Goal: Check status: Check status

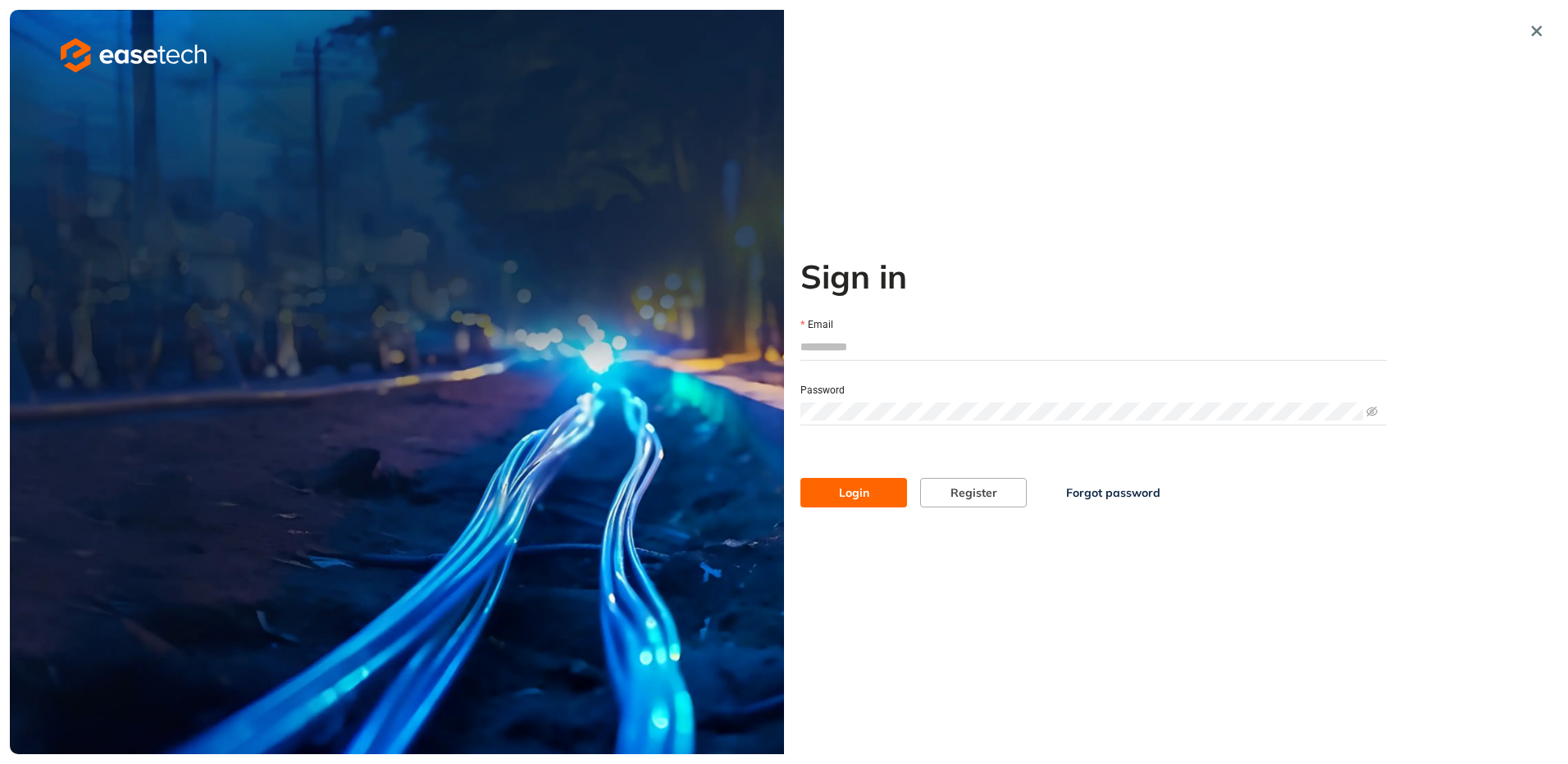
type input "**********"
click at [866, 494] on span "Login" at bounding box center [853, 492] width 31 height 18
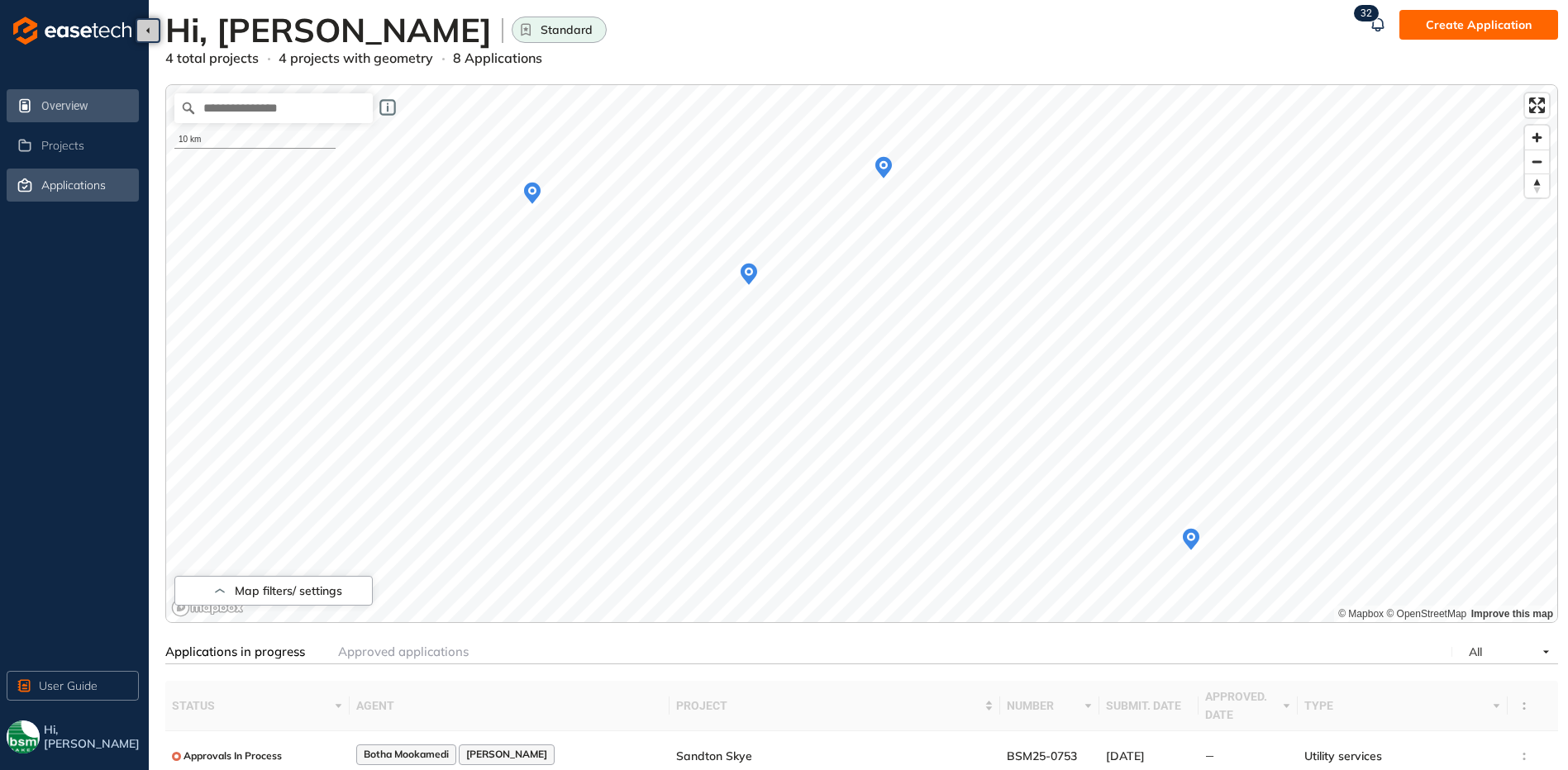
click at [43, 175] on div "Applications" at bounding box center [88, 185] width 95 height 28
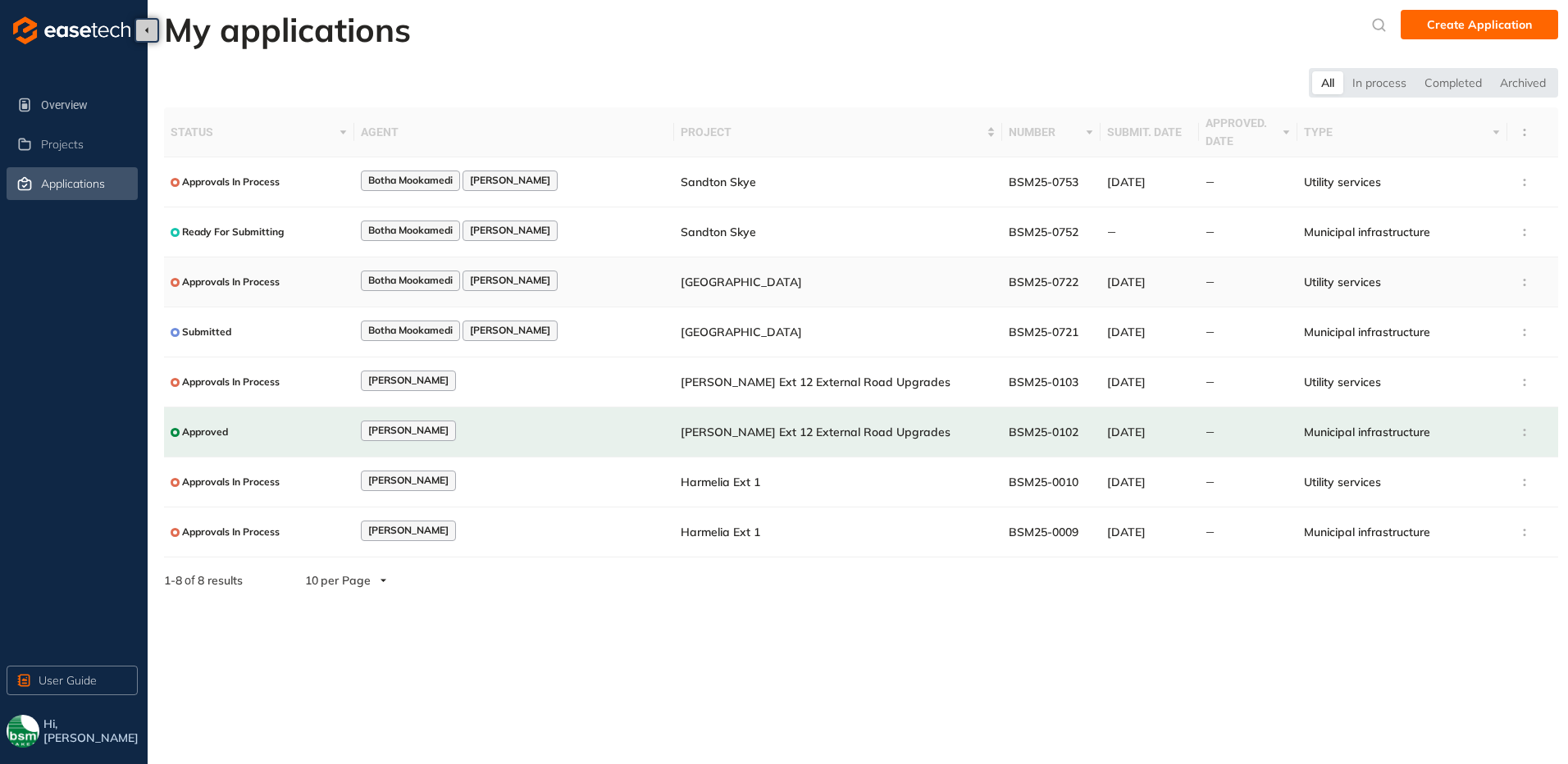
click at [261, 281] on span "Approvals In Process" at bounding box center [231, 282] width 98 height 11
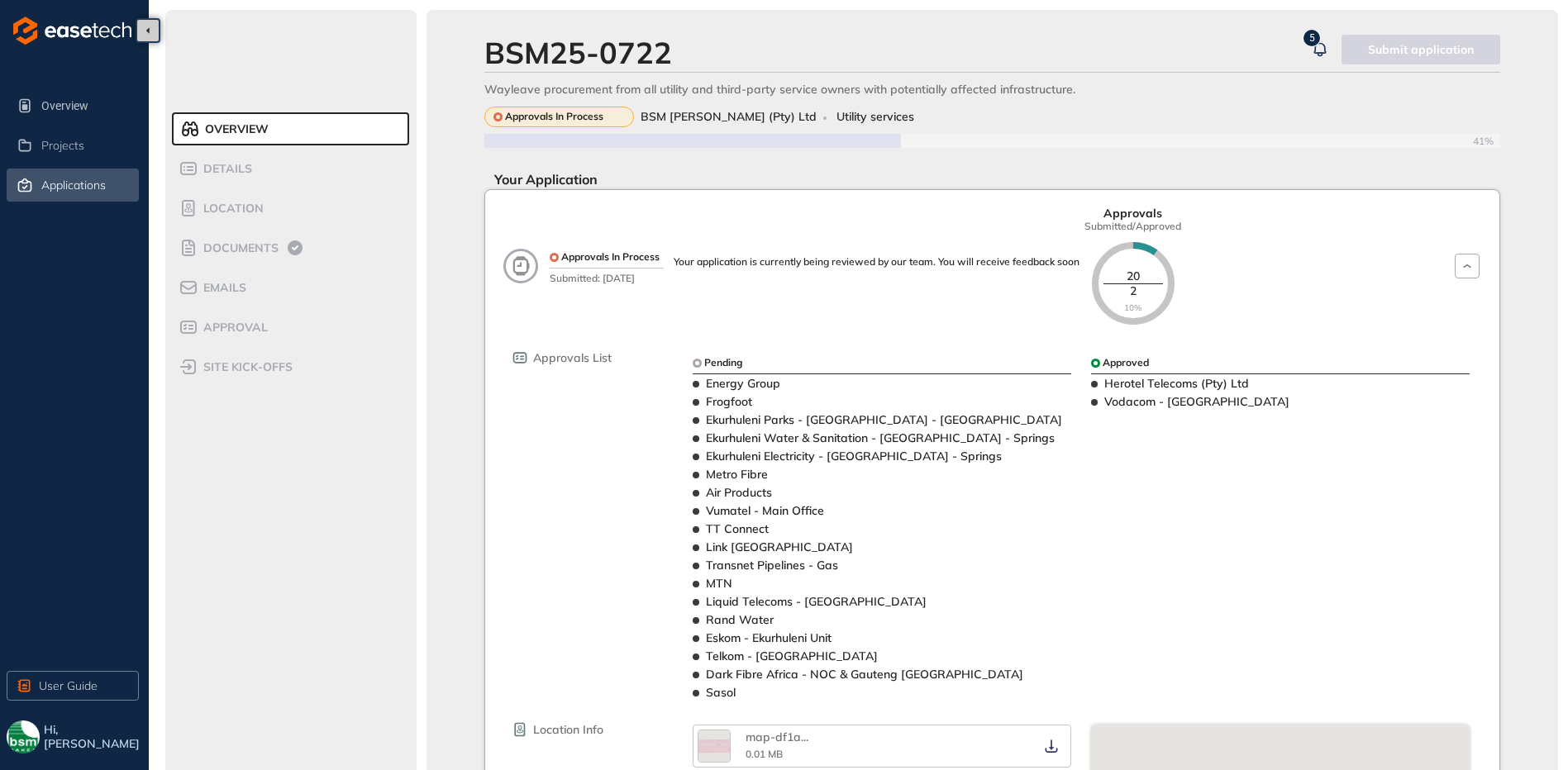
click at [60, 195] on div "Applications" at bounding box center [88, 185] width 95 height 28
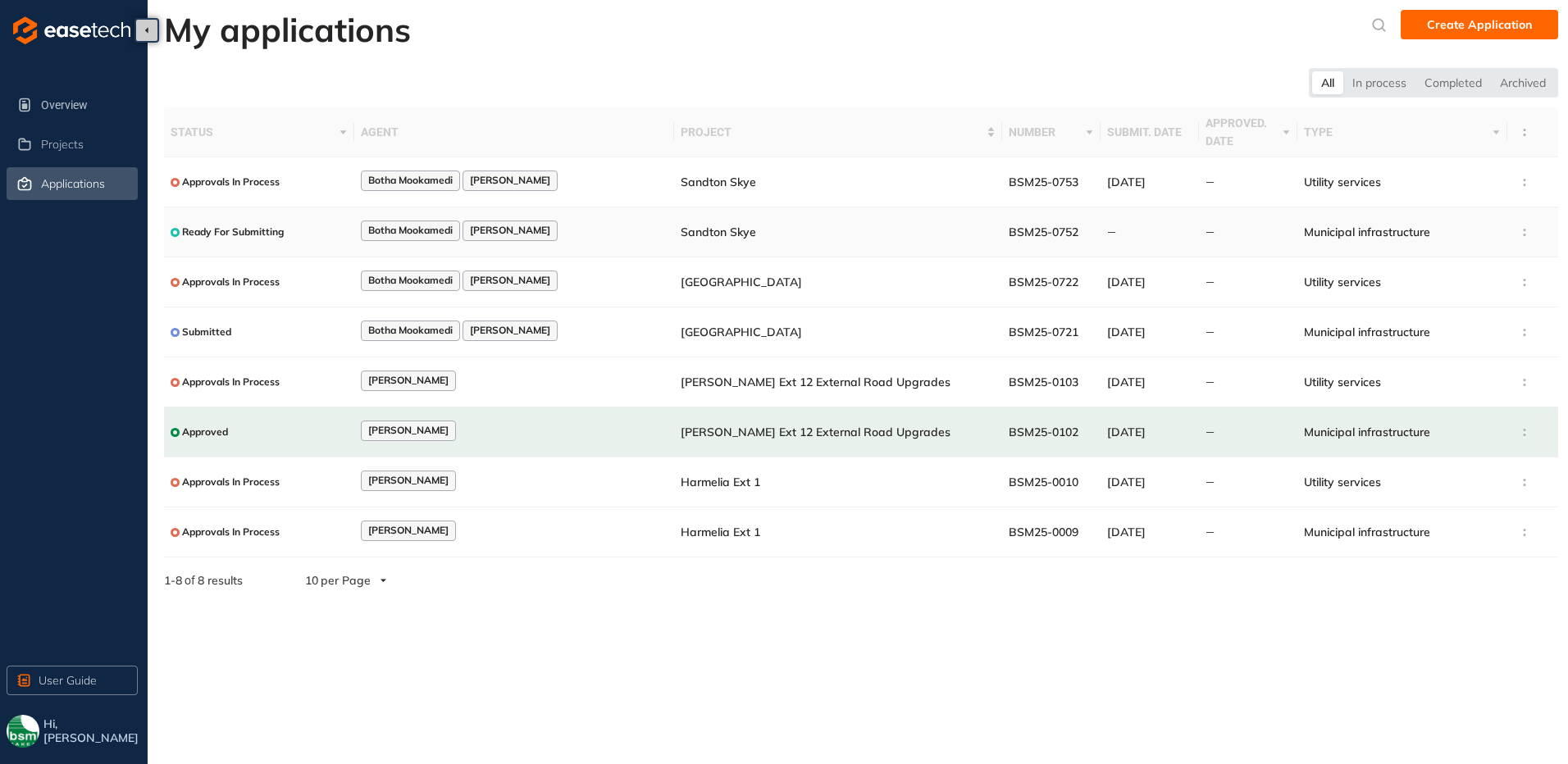
click at [238, 223] on div "Ready For Submitting" at bounding box center [227, 232] width 113 height 20
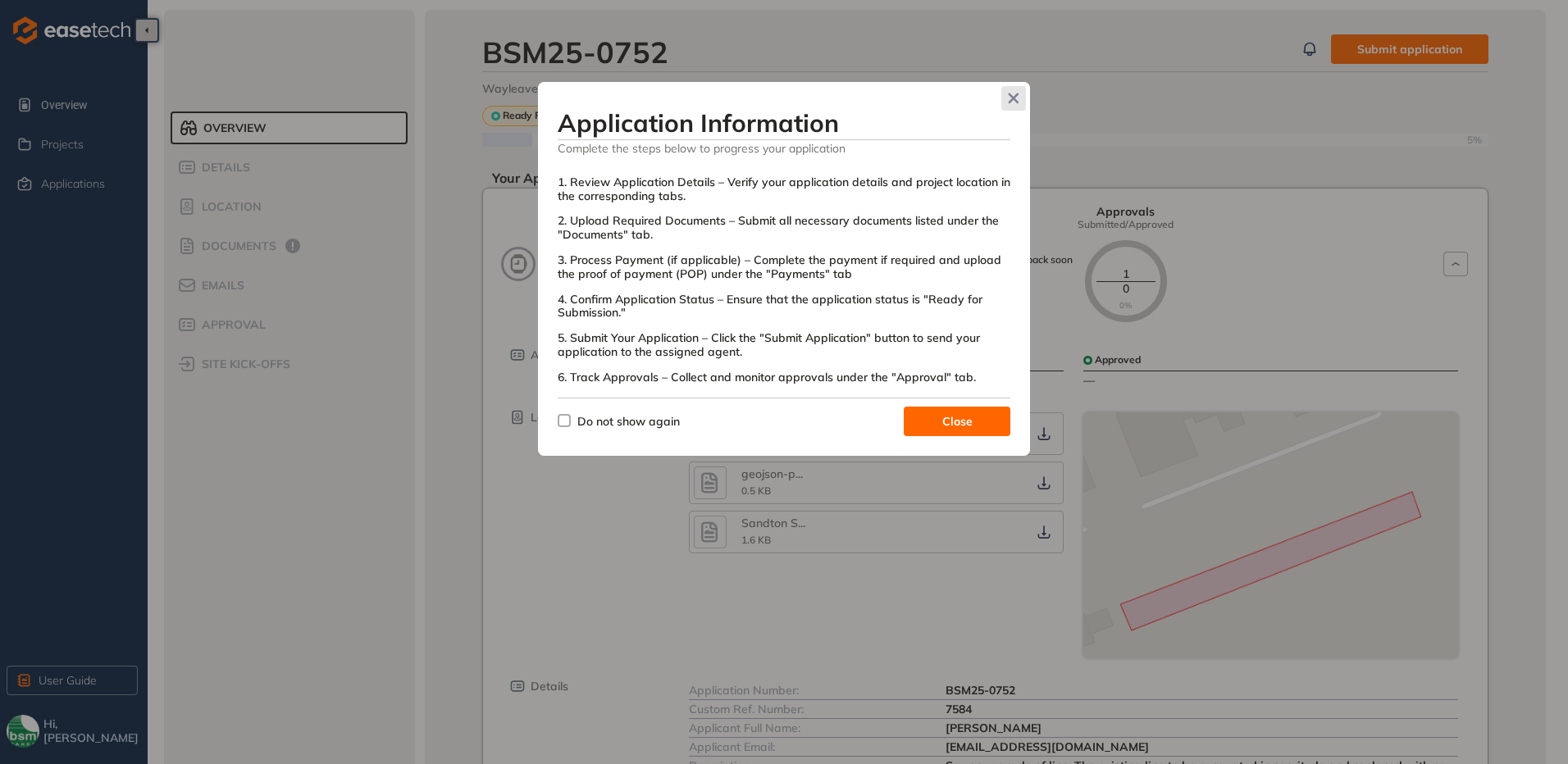
click at [1020, 98] on span "Close" at bounding box center [1013, 99] width 24 height 24
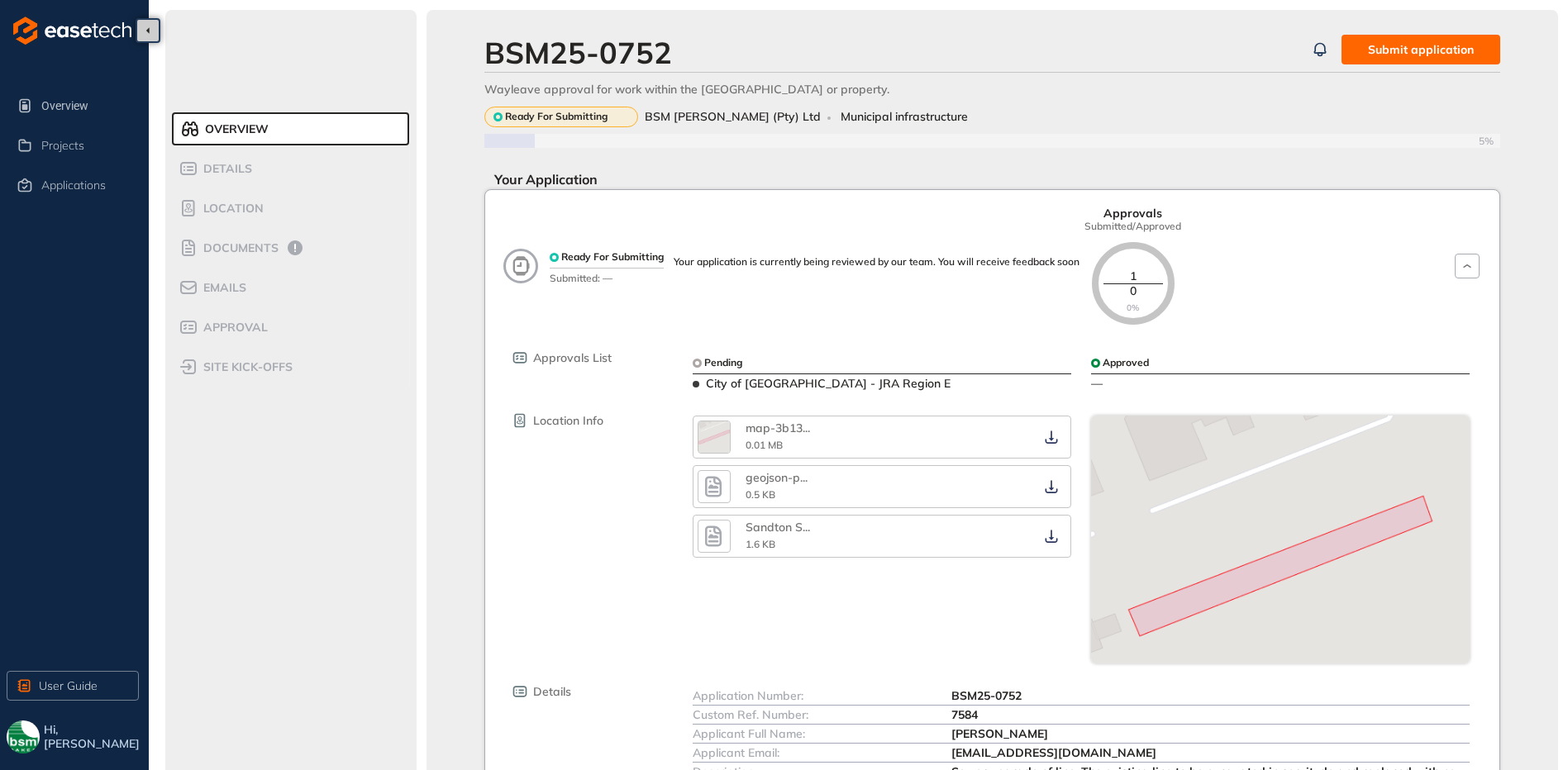
click at [34, 737] on img "button" at bounding box center [22, 736] width 33 height 33
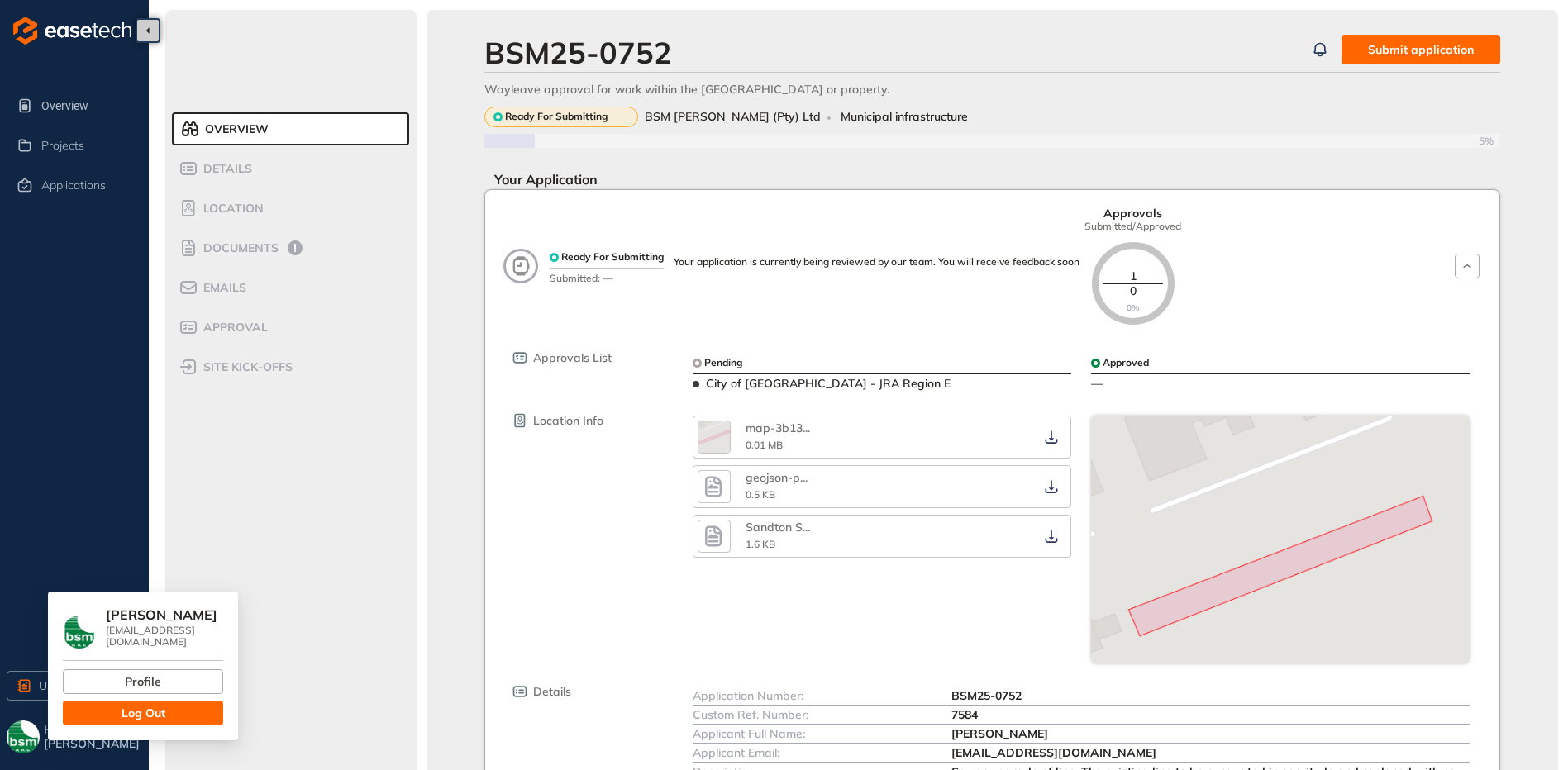
click at [155, 407] on section "Overview Details Location Documents Emails Approval site kick-offs BSM25-0752 S…" at bounding box center [858, 531] width 1419 height 1062
